Goal: Task Accomplishment & Management: Manage account settings

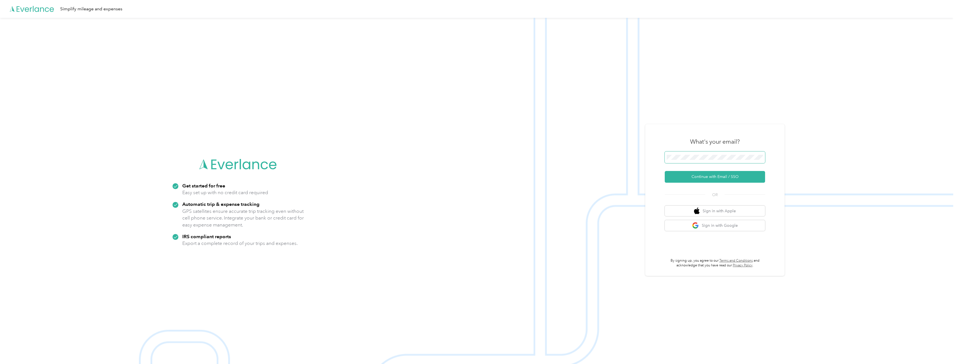
drag, startPoint x: 690, startPoint y: 150, endPoint x: 692, endPoint y: 153, distance: 3.1
click at [354, 150] on div "What's your email?" at bounding box center [715, 142] width 100 height 20
click at [354, 176] on button "Continue with Email / SSO" at bounding box center [715, 177] width 100 height 12
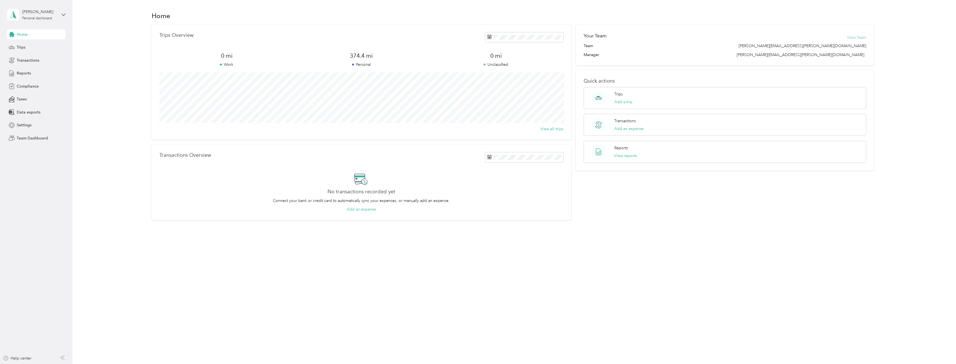
click at [858, 37] on button "View Team" at bounding box center [856, 38] width 19 height 6
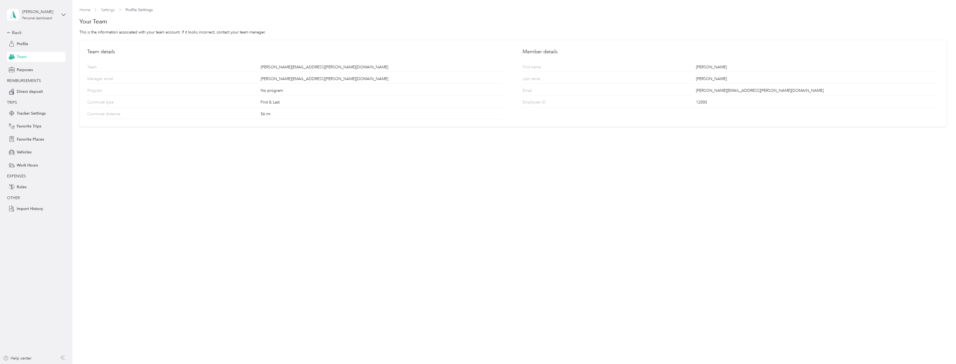
click at [22, 57] on span "Team" at bounding box center [22, 57] width 10 height 6
click at [9, 31] on icon at bounding box center [9, 33] width 4 height 4
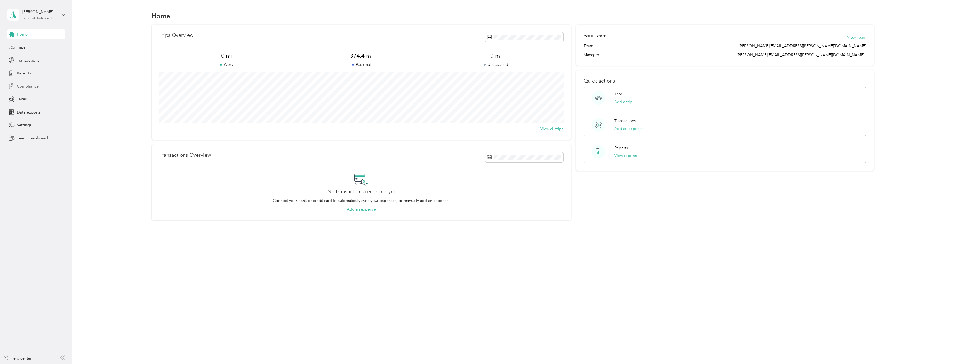
click at [30, 85] on span "Compliance" at bounding box center [28, 86] width 22 height 6
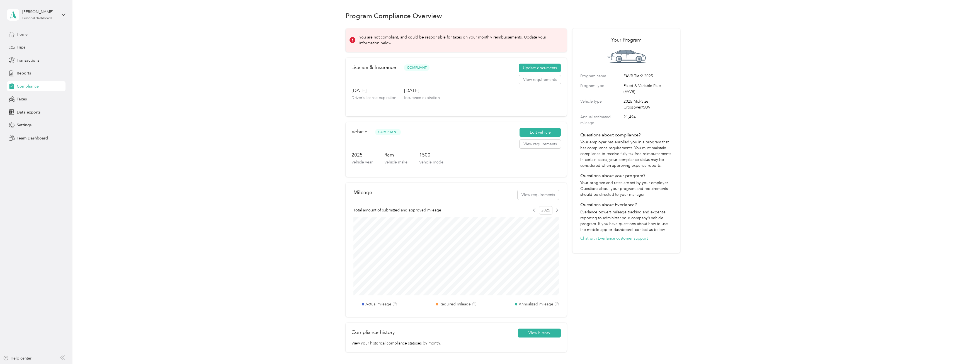
click at [29, 36] on div "Home" at bounding box center [36, 34] width 59 height 10
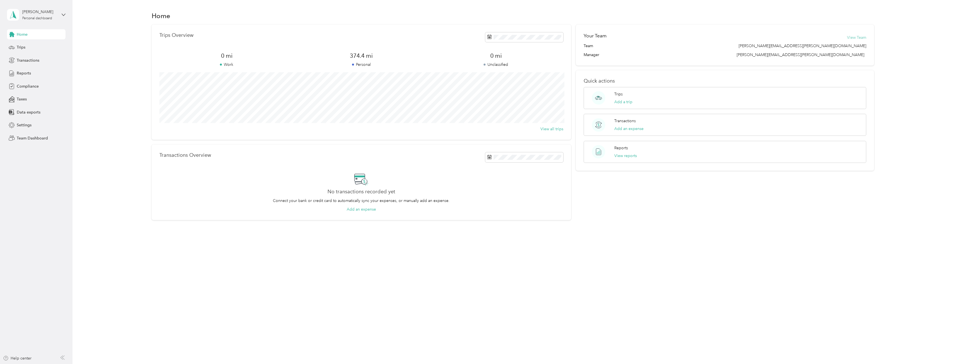
click at [858, 38] on button "View Team" at bounding box center [856, 38] width 19 height 6
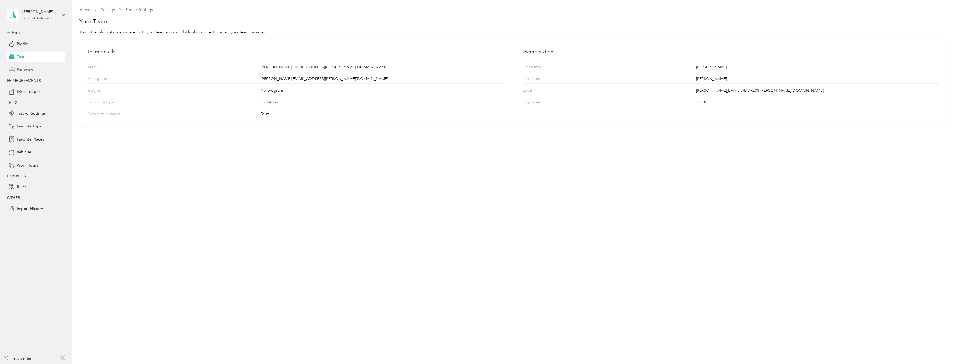
click at [22, 69] on span "Purposes" at bounding box center [25, 70] width 16 height 6
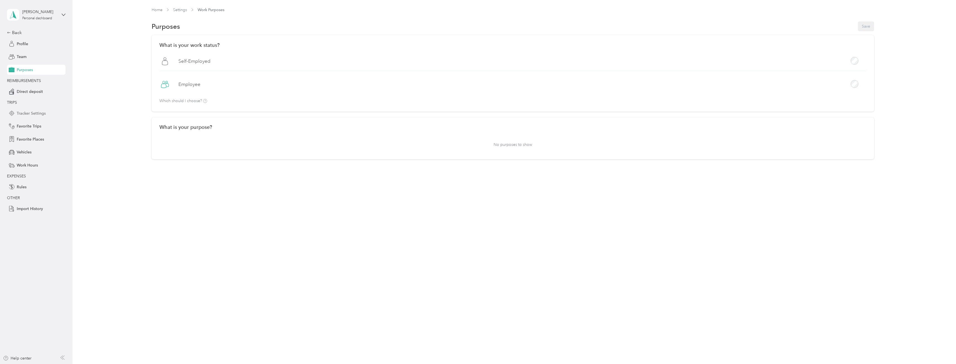
click at [29, 113] on span "Tracker Settings" at bounding box center [31, 113] width 29 height 6
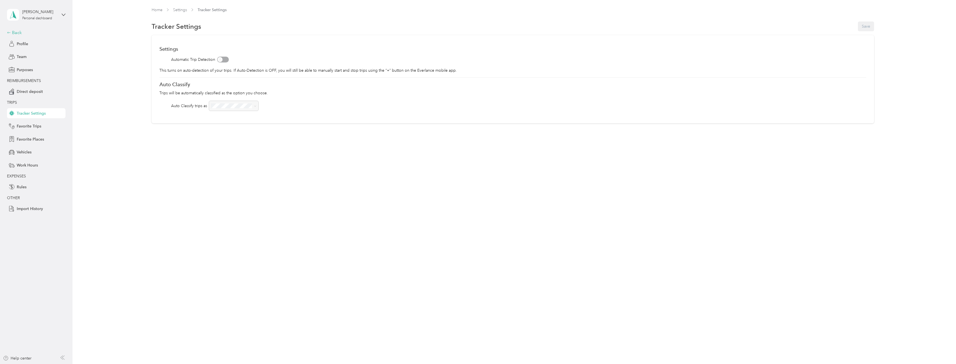
click at [17, 33] on div "Back" at bounding box center [35, 32] width 56 height 7
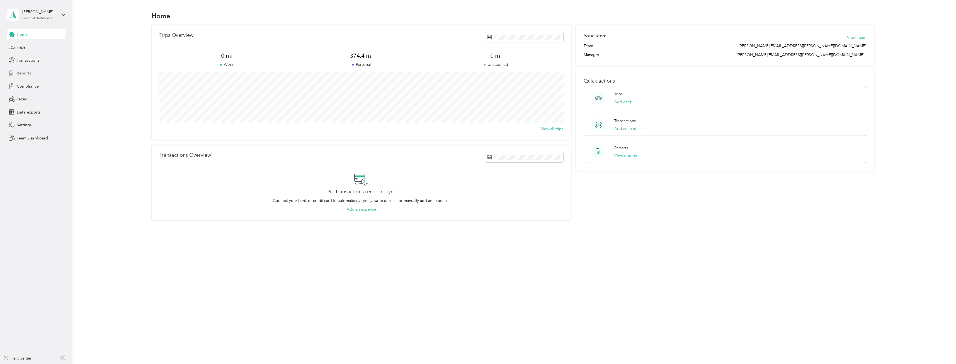
click at [29, 73] on span "Reports" at bounding box center [24, 73] width 14 height 6
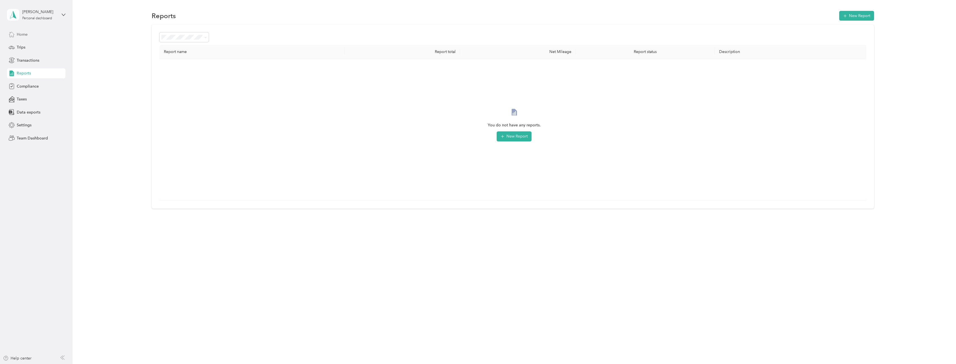
click at [23, 35] on span "Home" at bounding box center [22, 34] width 11 height 6
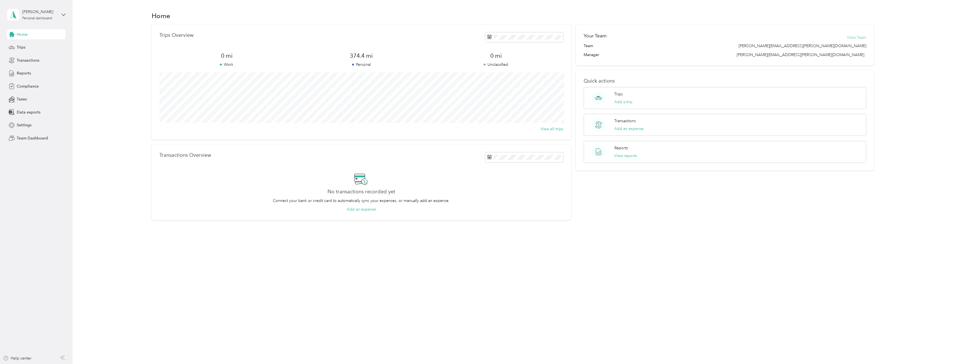
click at [862, 37] on button "View Team" at bounding box center [856, 38] width 19 height 6
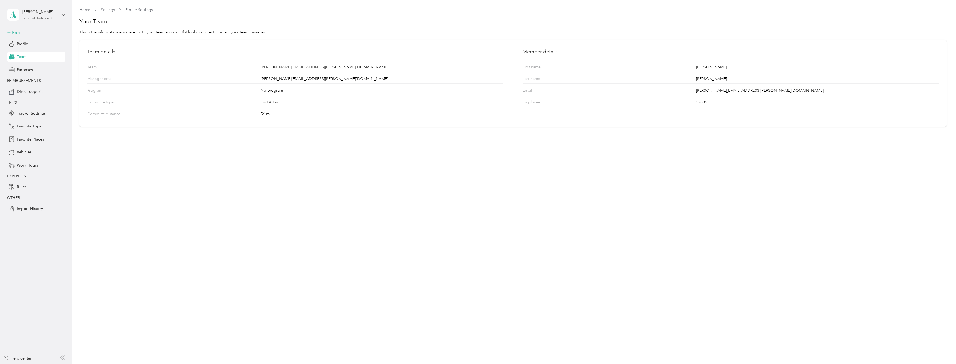
click at [14, 33] on div "Back" at bounding box center [35, 32] width 56 height 7
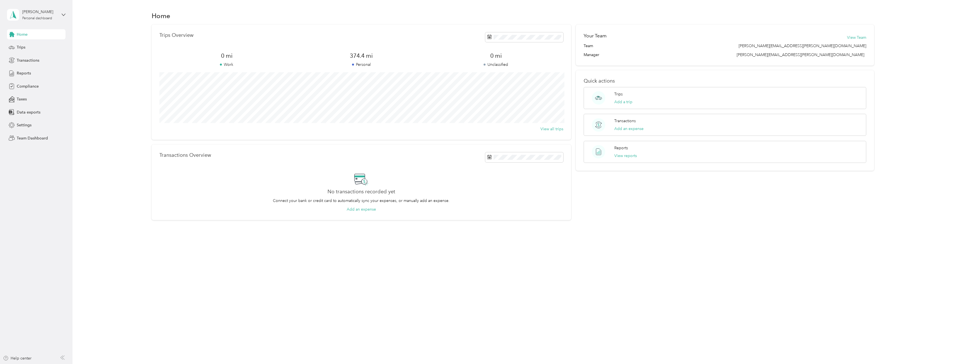
click at [591, 46] on span "Team" at bounding box center [588, 46] width 9 height 6
click at [625, 156] on button "View reports" at bounding box center [625, 156] width 23 height 6
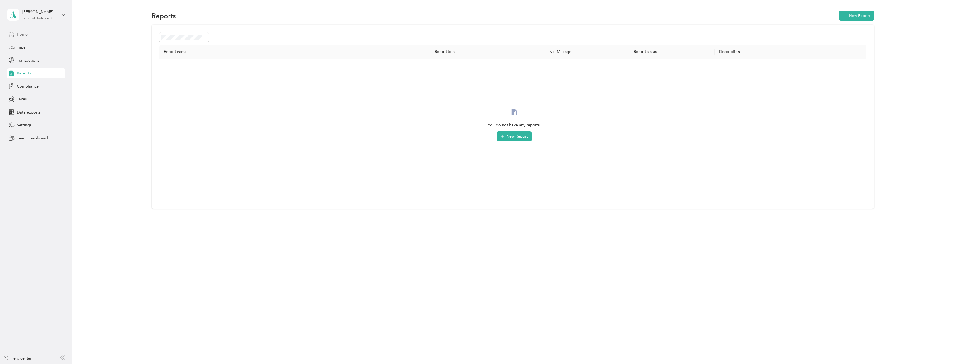
click at [14, 33] on icon at bounding box center [12, 34] width 6 height 6
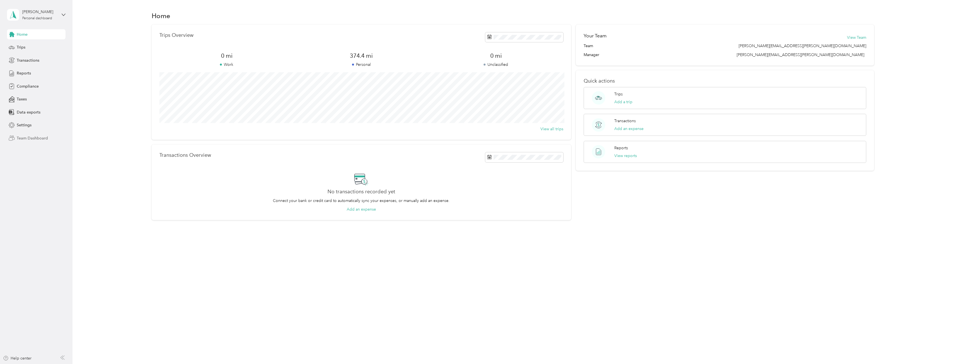
click at [39, 137] on span "Team Dashboard" at bounding box center [32, 138] width 31 height 6
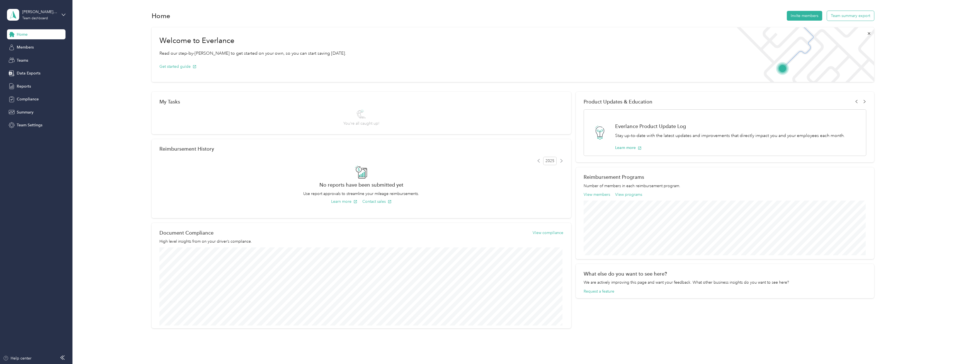
click at [840, 15] on button "Team summary export" at bounding box center [850, 16] width 47 height 10
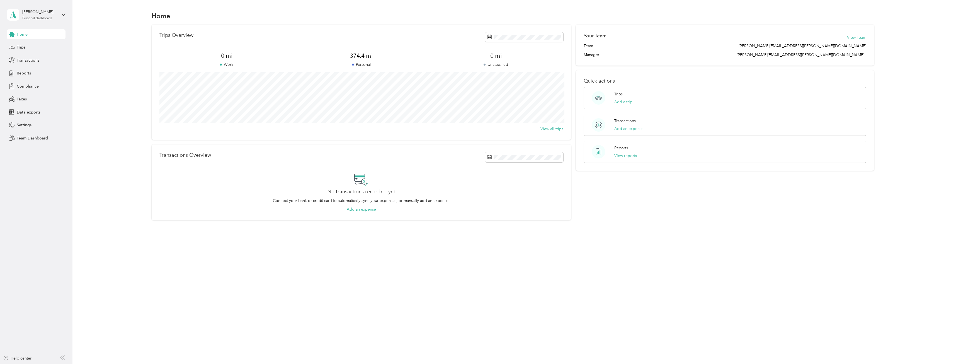
click at [24, 33] on span "Home" at bounding box center [22, 34] width 11 height 6
click at [32, 137] on span "Team Dashboard" at bounding box center [32, 138] width 31 height 6
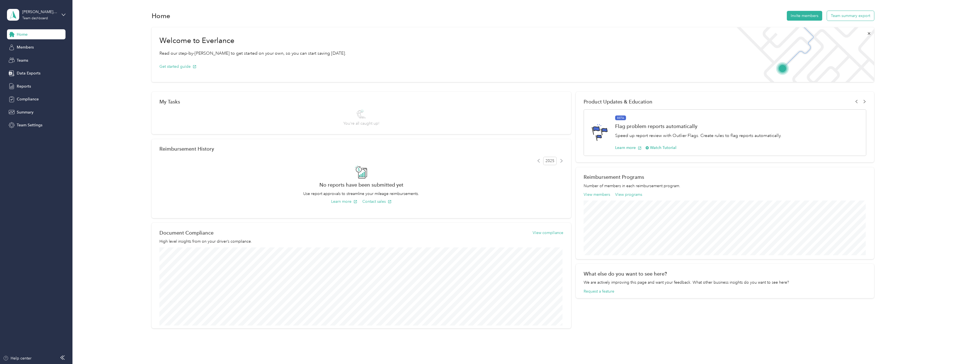
click at [844, 18] on button "Team summary export" at bounding box center [850, 16] width 47 height 10
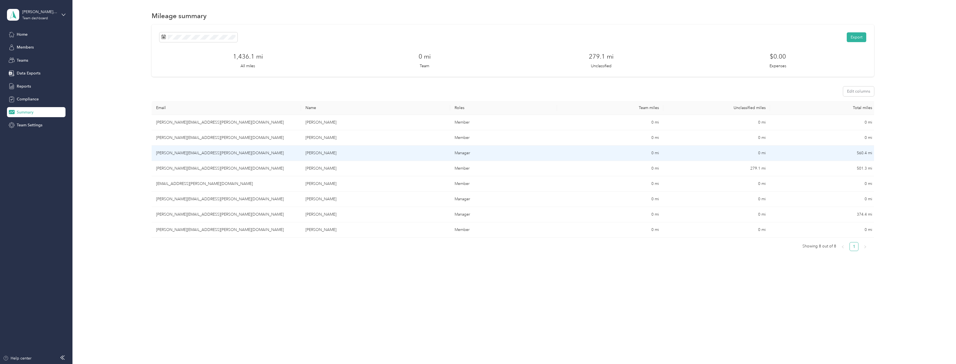
click at [187, 152] on td "jason.berger@graybar.com" at bounding box center [226, 153] width 149 height 15
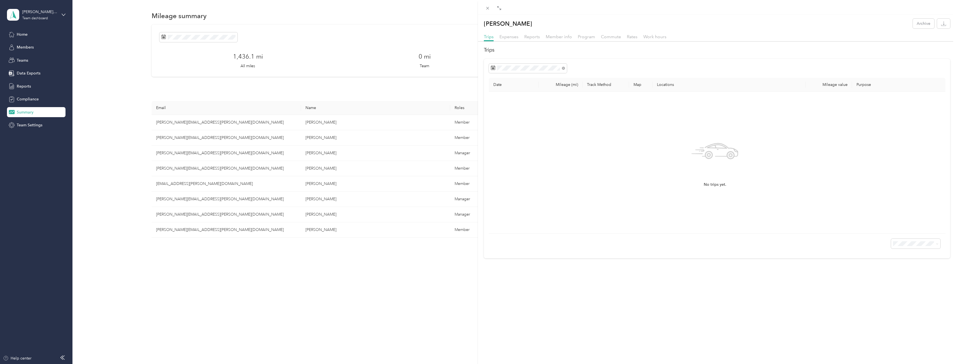
click at [28, 100] on div "Jason Berger Archive Trips Expenses Reports Member info Program Commute Rates W…" at bounding box center [478, 182] width 956 height 364
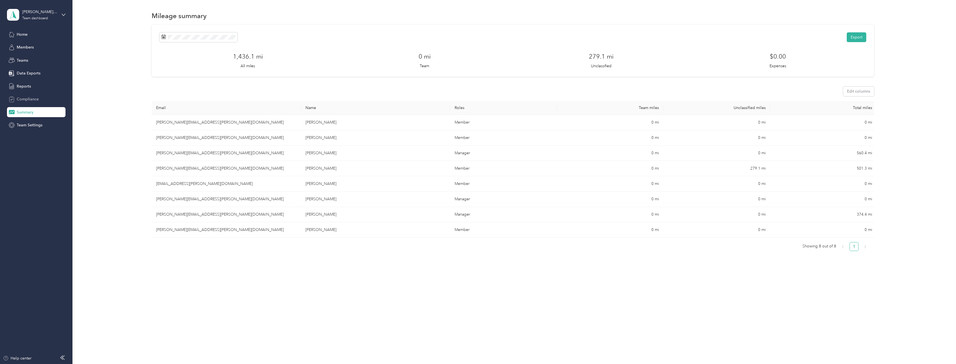
click at [32, 99] on span "Compliance" at bounding box center [28, 99] width 22 height 6
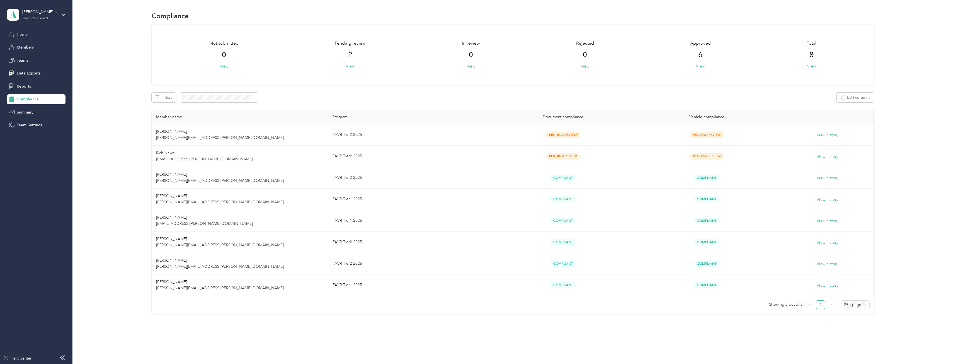
click at [23, 36] on span "Home" at bounding box center [22, 34] width 11 height 6
